Goal: Book appointment/travel/reservation

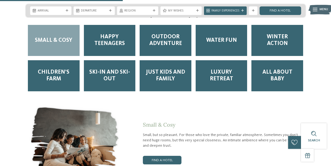
scroll to position [598, 0]
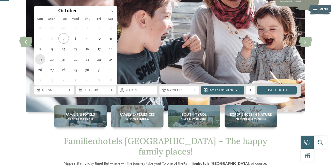
type div "19.10.2025"
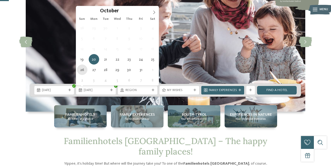
type div "26.10.2025"
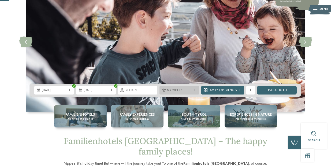
click at [189, 90] on span "My wishes" at bounding box center [179, 90] width 25 height 4
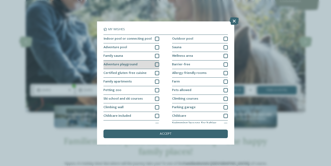
click at [155, 67] on div "Adventure playground" at bounding box center [131, 65] width 56 height 9
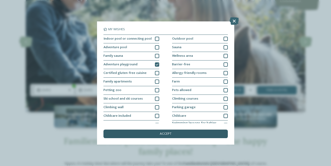
click at [169, 134] on span "accept" at bounding box center [166, 133] width 12 height 3
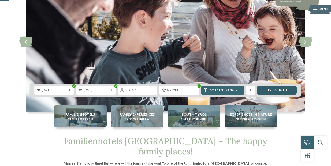
click at [277, 90] on link "Find a hotel" at bounding box center [277, 90] width 40 height 9
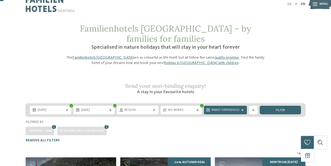
scroll to position [5, 0]
